Goal: Manage account settings

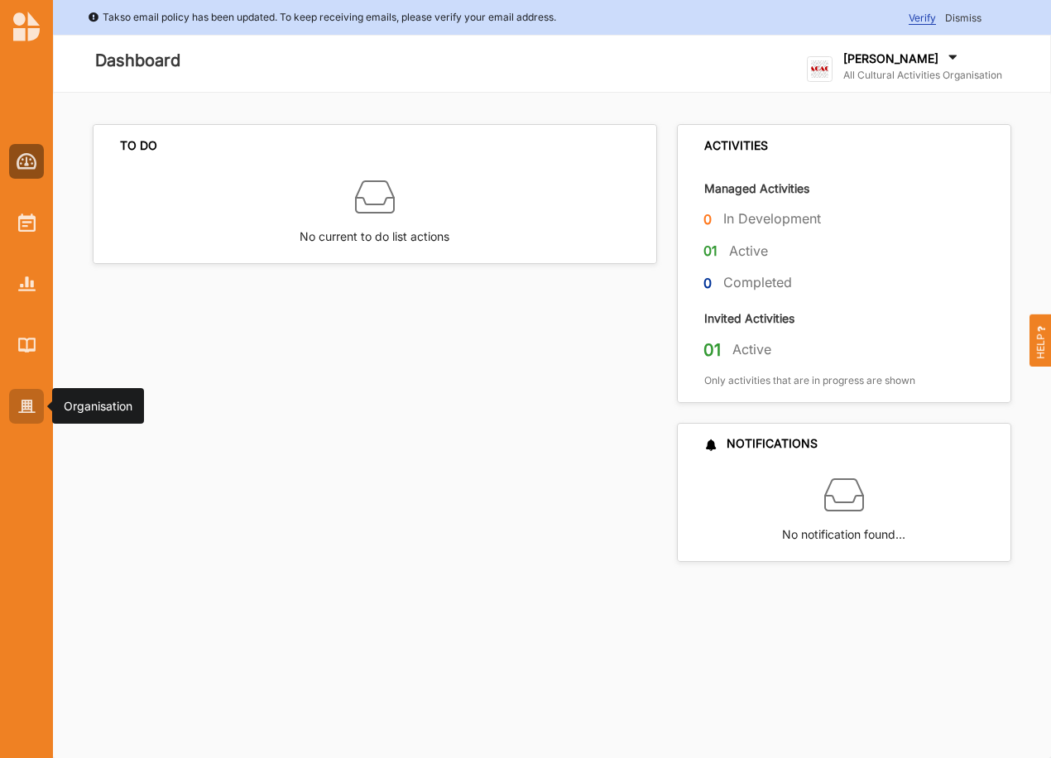
click at [26, 403] on img at bounding box center [26, 407] width 17 height 14
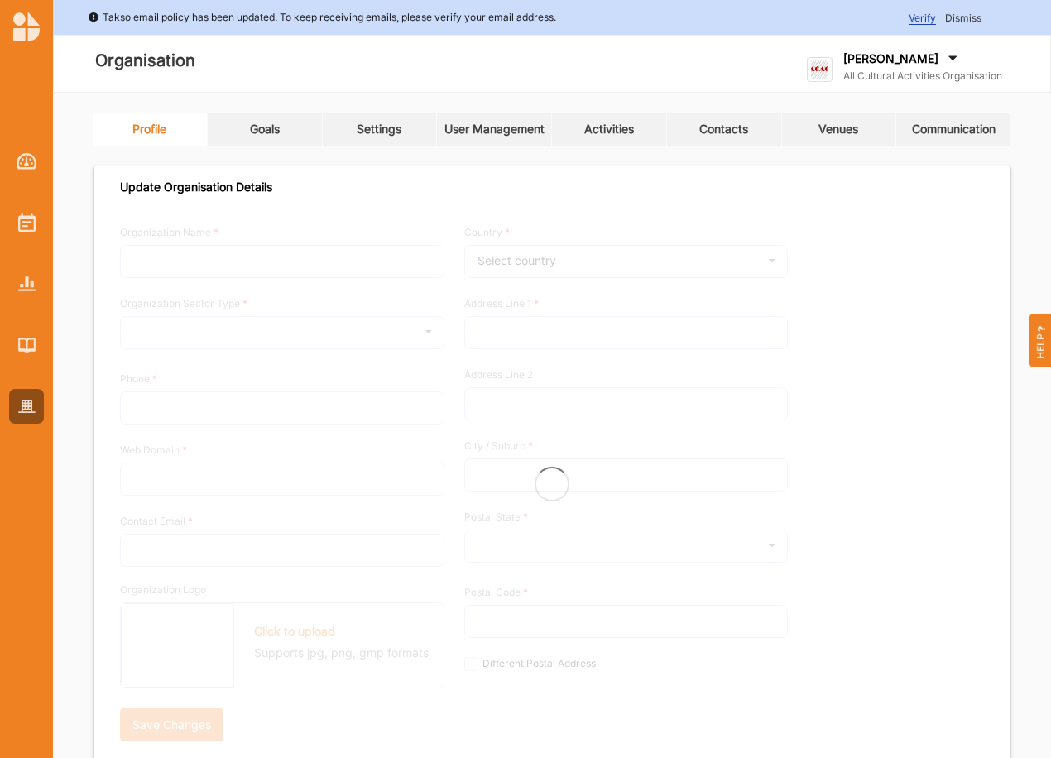
type input "All Cultural Activities Organisation"
type input "6144447777"
type input "[DOMAIN_NAME]"
type input "[PERSON_NAME][EMAIL_ADDRESS][DOMAIN_NAME]"
type input "[STREET_ADDRESS]"
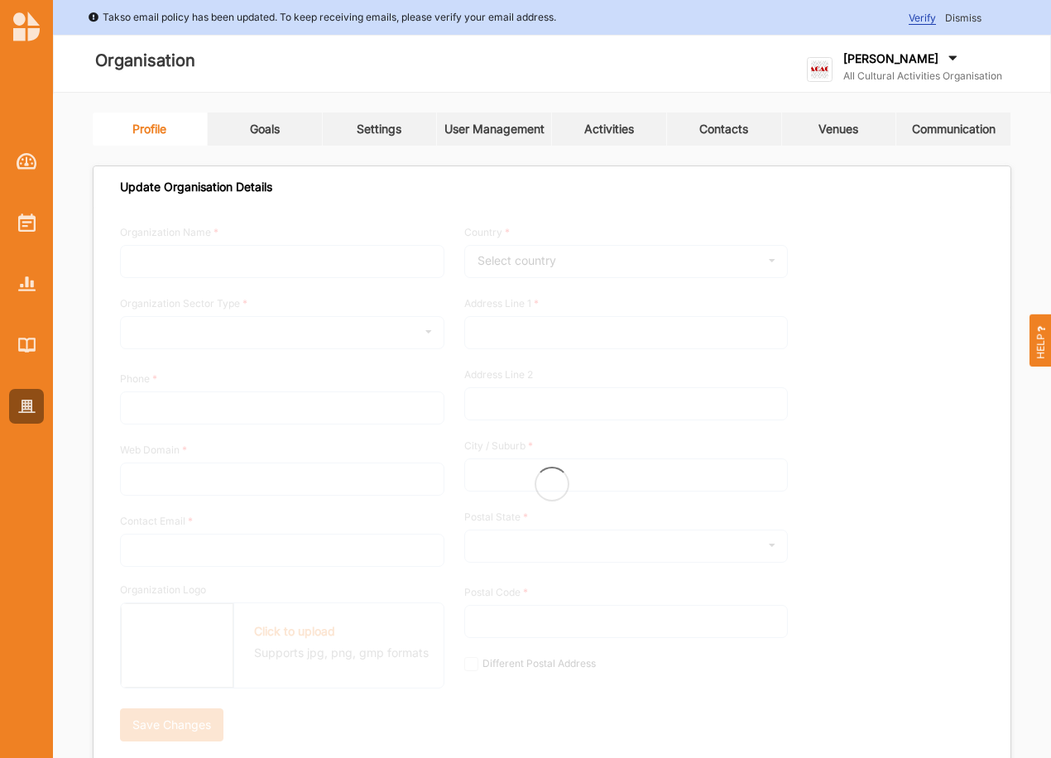
type input "Oxford Point"
type input "3234"
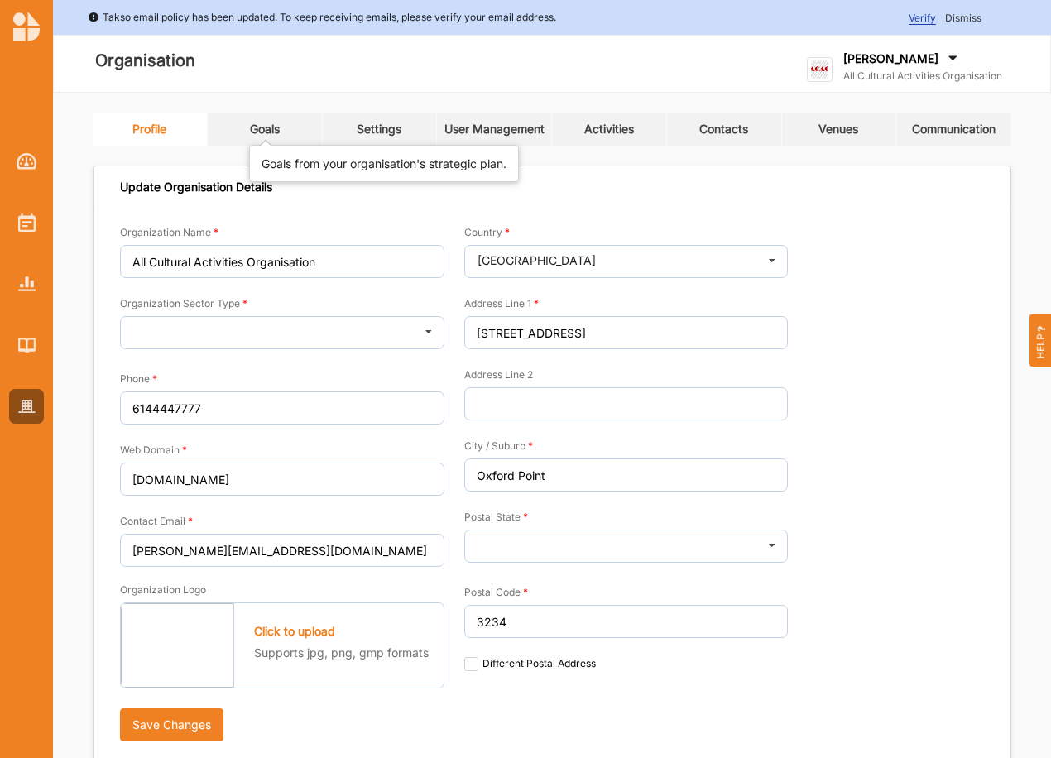
click at [273, 130] on div "Goals" at bounding box center [265, 129] width 30 height 15
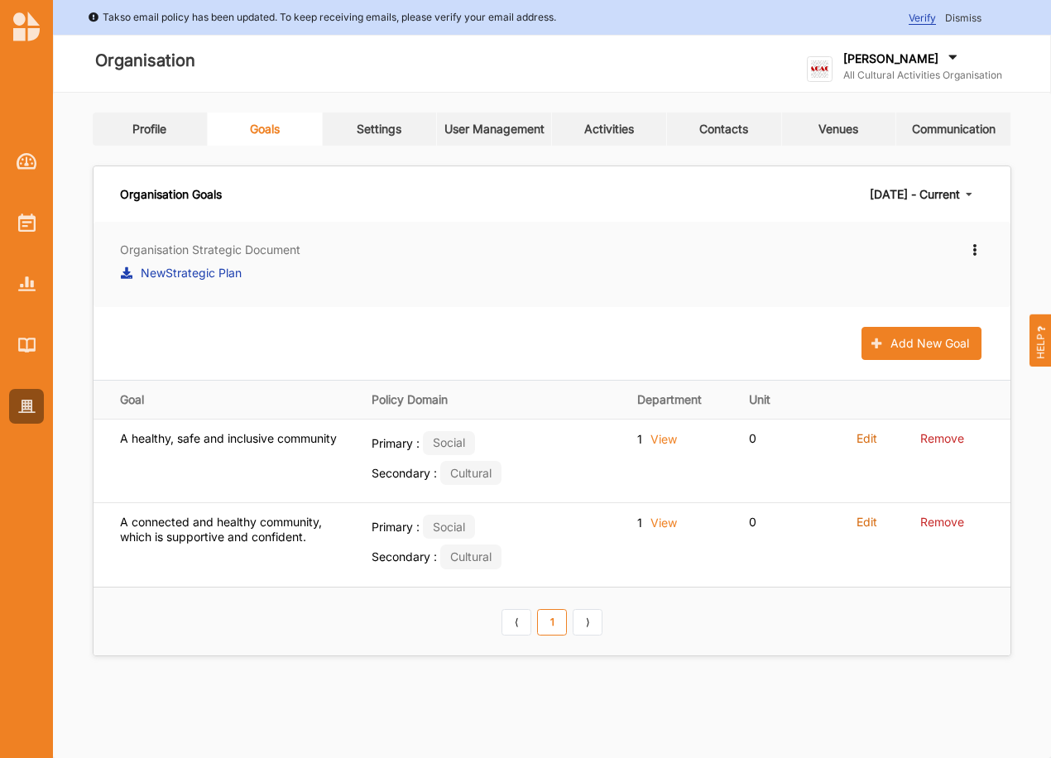
click at [882, 59] on label "[PERSON_NAME]" at bounding box center [891, 58] width 95 height 15
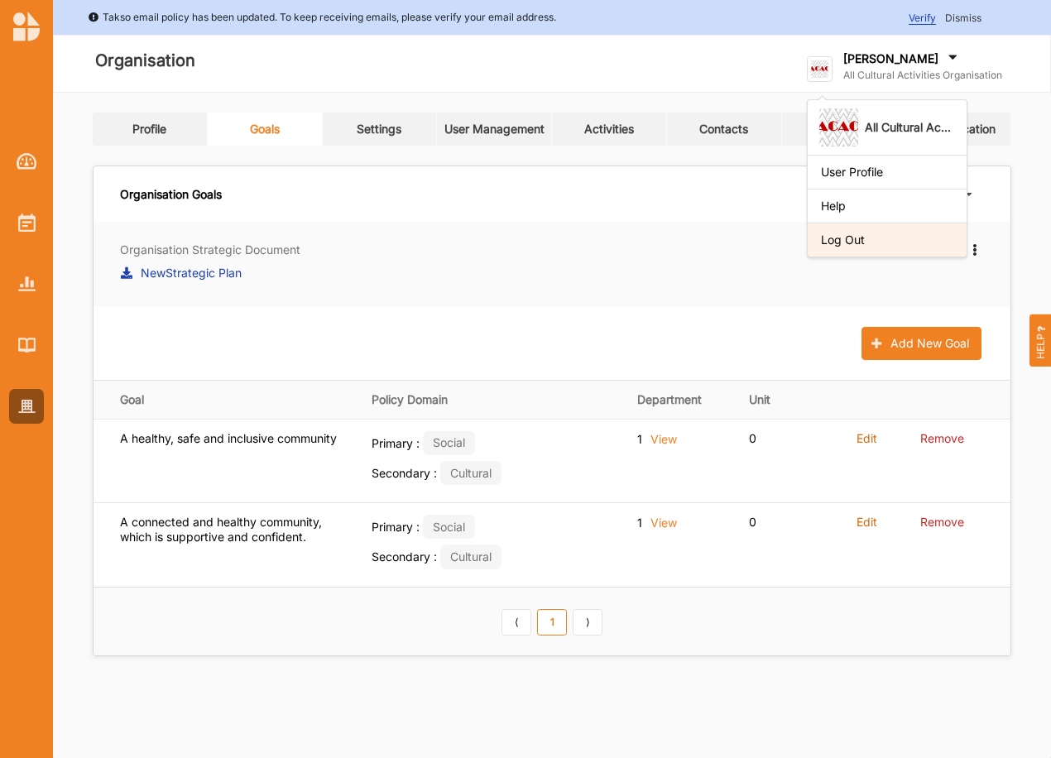
click at [859, 246] on div "Log Out" at bounding box center [887, 240] width 132 height 15
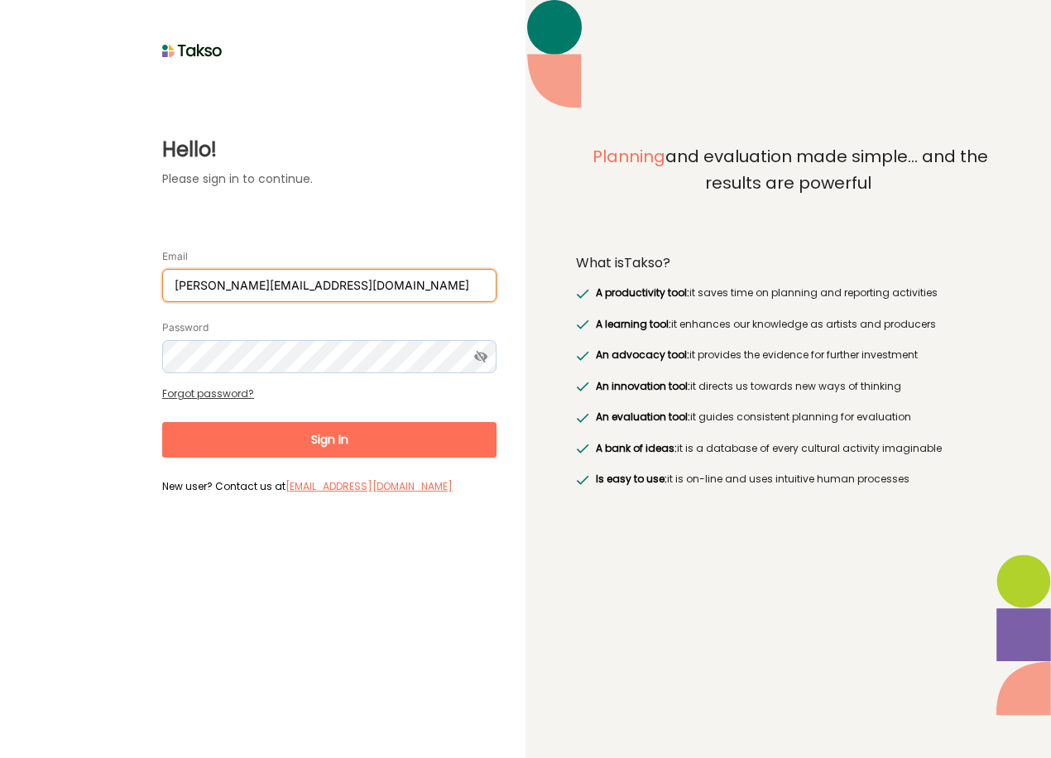
type input "[EMAIL_ADDRESS][DOMAIN_NAME]"
